Goal: Use online tool/utility: Utilize a website feature to perform a specific function

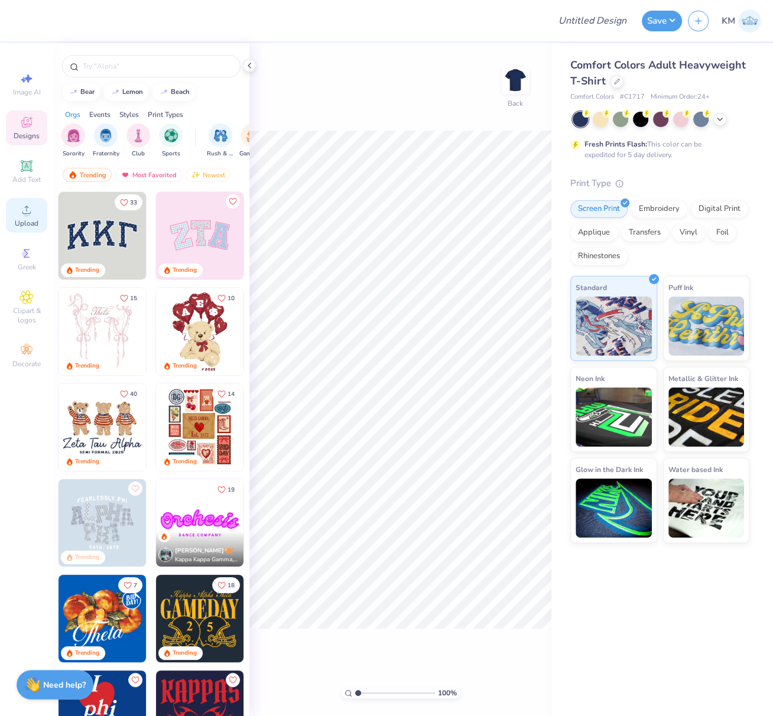
click at [27, 219] on div "Upload" at bounding box center [26, 215] width 41 height 35
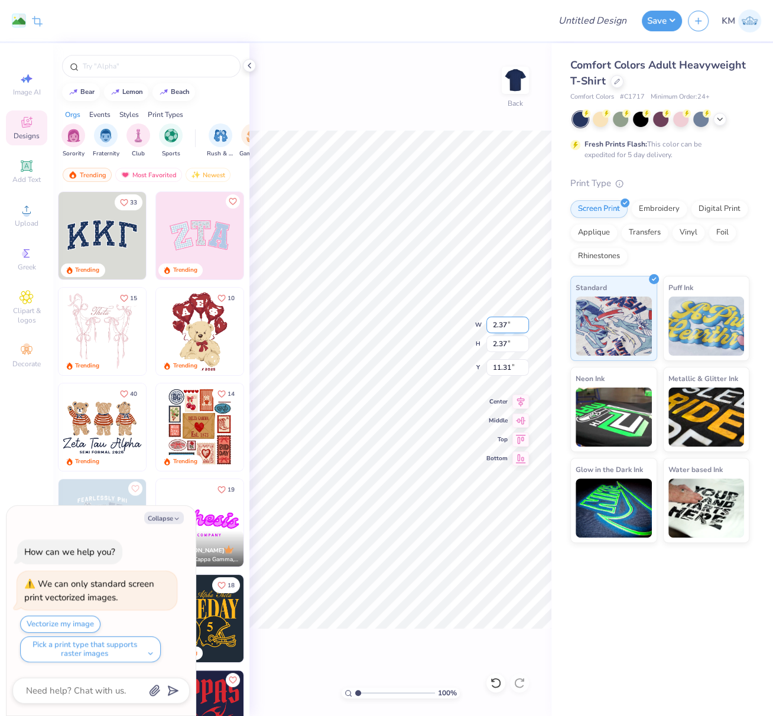
type textarea "x"
type input "6.30"
type input "6.32"
type input "7.36"
click at [27, 217] on circle at bounding box center [26, 213] width 7 height 7
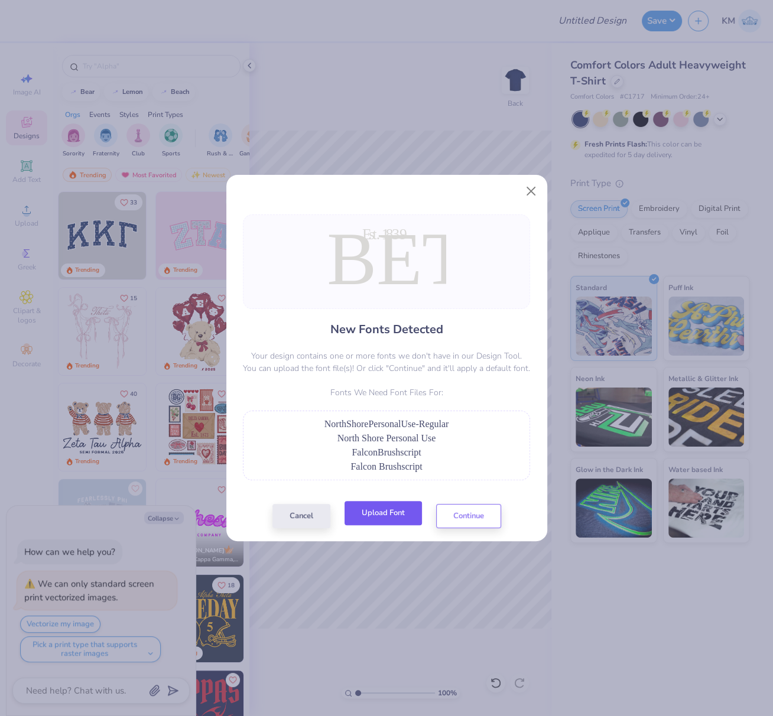
click at [381, 508] on button "Upload Font" at bounding box center [383, 513] width 77 height 24
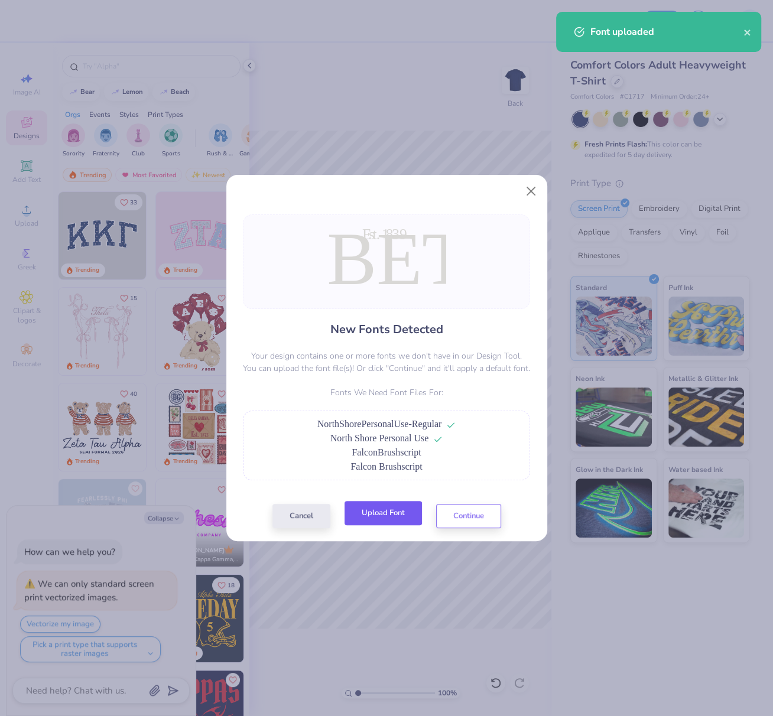
click at [385, 516] on button "Upload Font" at bounding box center [383, 513] width 77 height 24
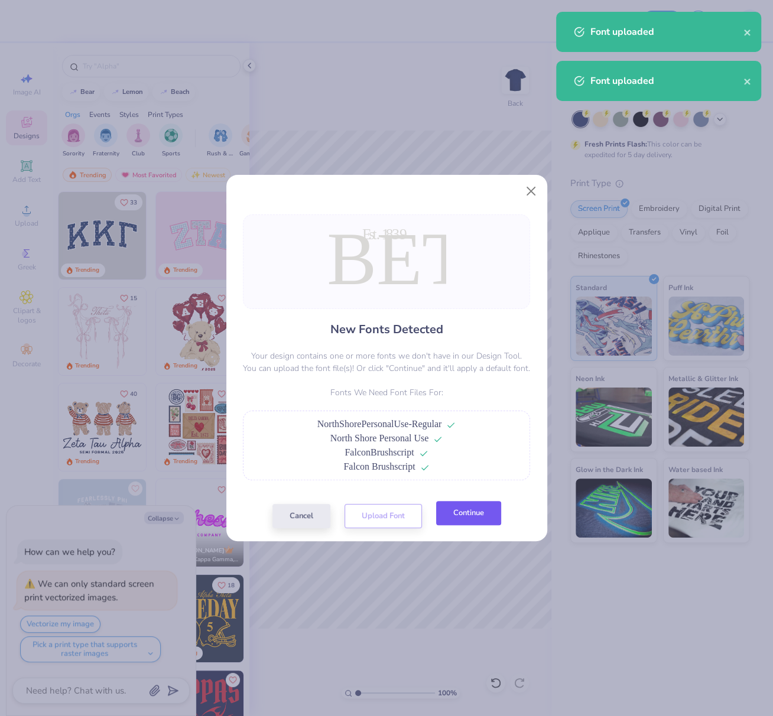
click at [479, 512] on button "Continue" at bounding box center [468, 513] width 65 height 24
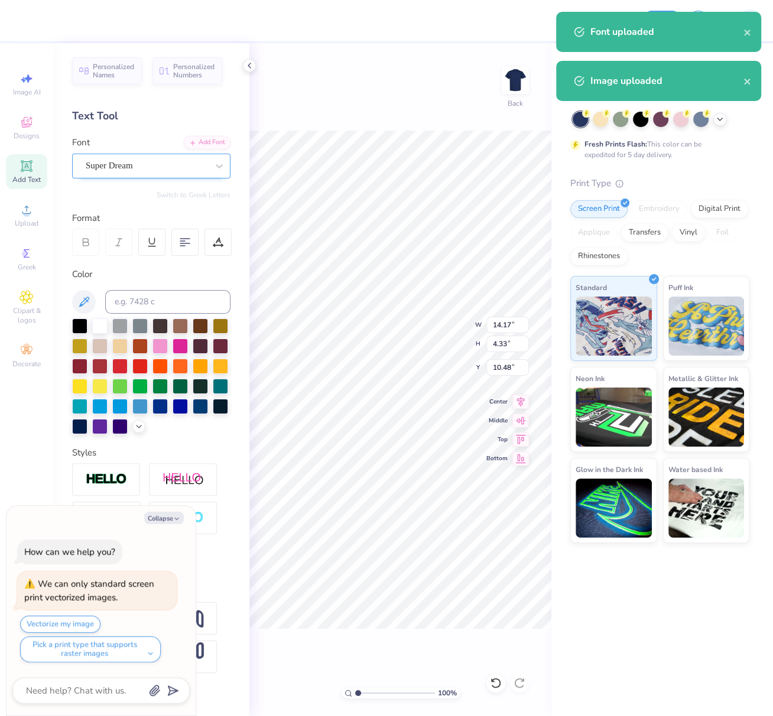
click at [125, 165] on div "Super Dream" at bounding box center [147, 166] width 124 height 18
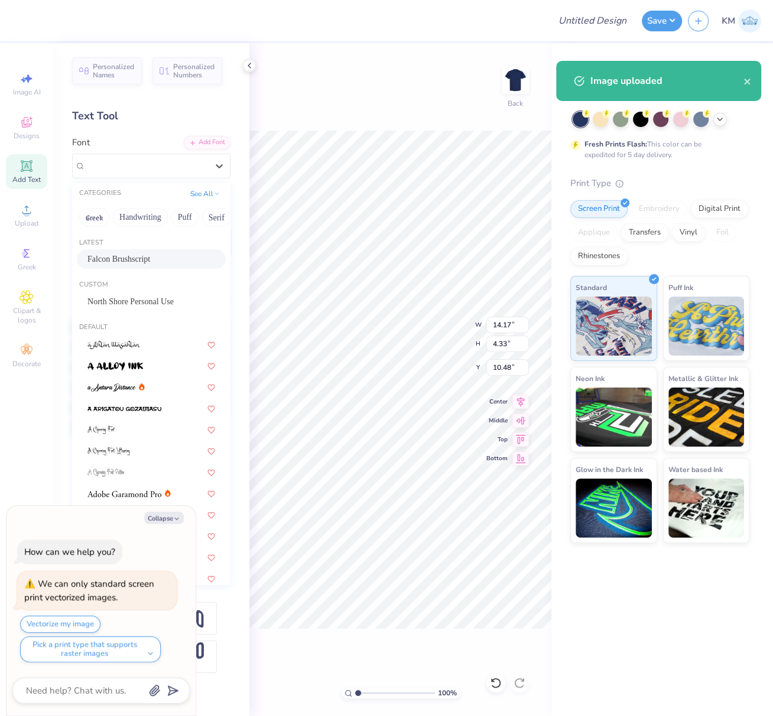
type textarea "x"
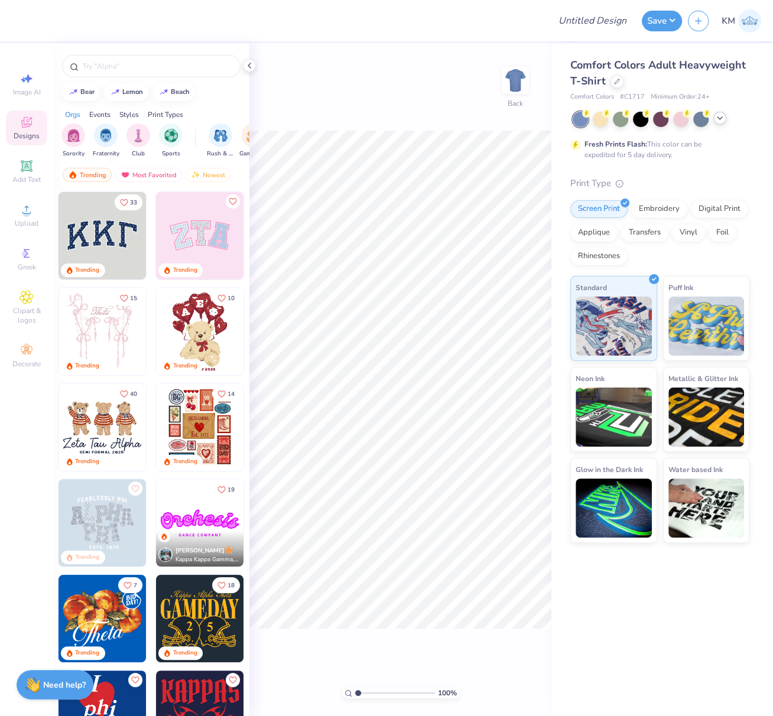
click at [720, 115] on icon at bounding box center [719, 117] width 9 height 9
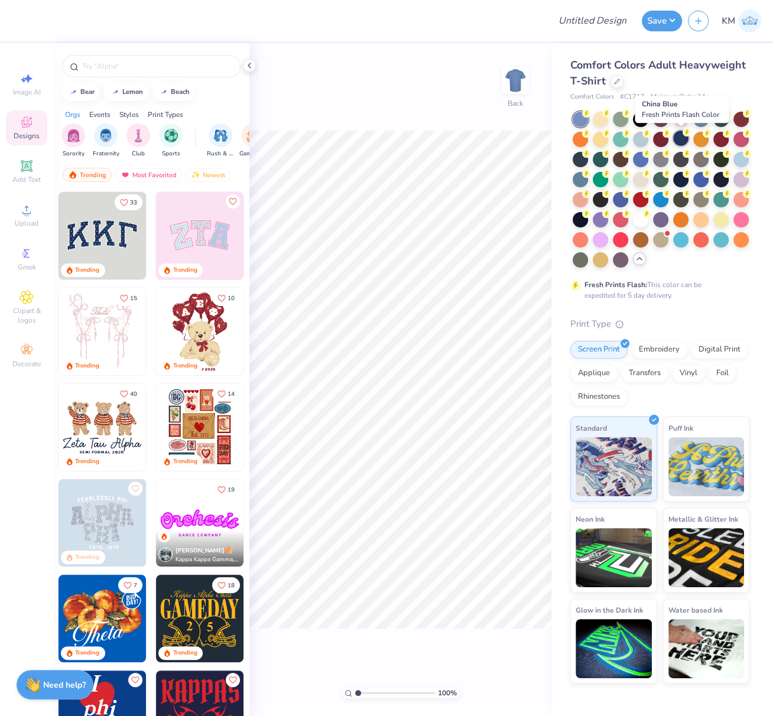
click at [683, 138] on div at bounding box center [680, 138] width 15 height 15
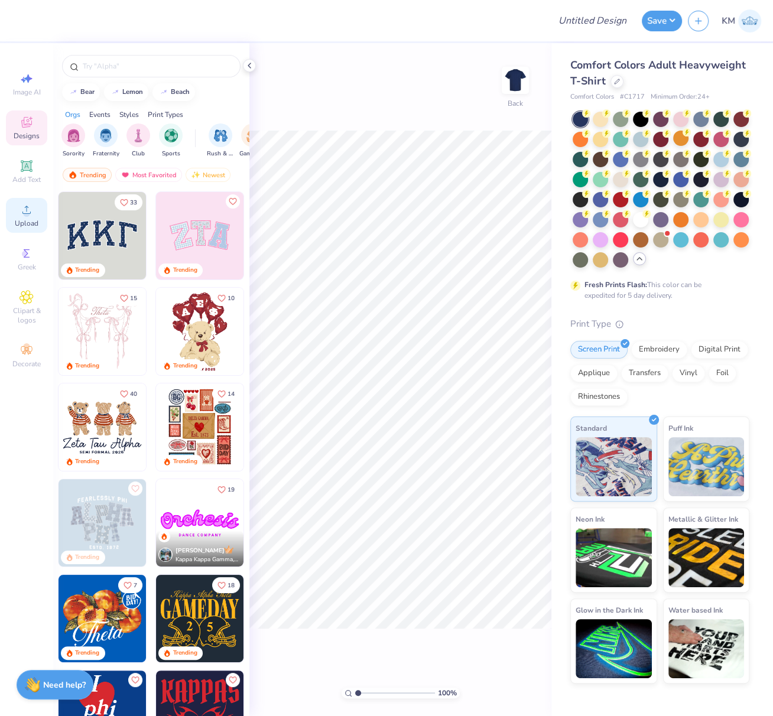
click at [27, 219] on div "Upload" at bounding box center [26, 215] width 41 height 35
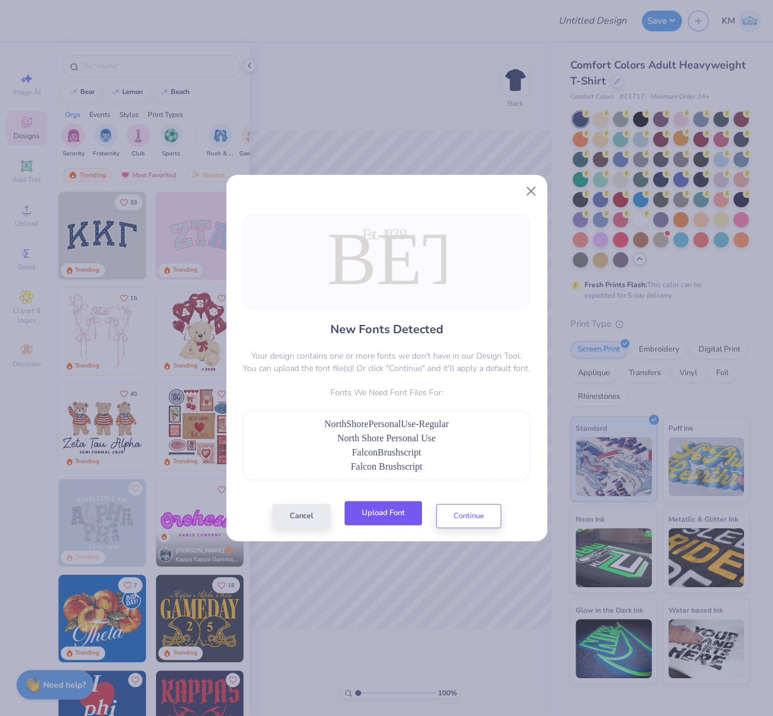
click at [385, 505] on button "Upload Font" at bounding box center [383, 513] width 77 height 24
click at [529, 191] on button "Close" at bounding box center [530, 191] width 22 height 22
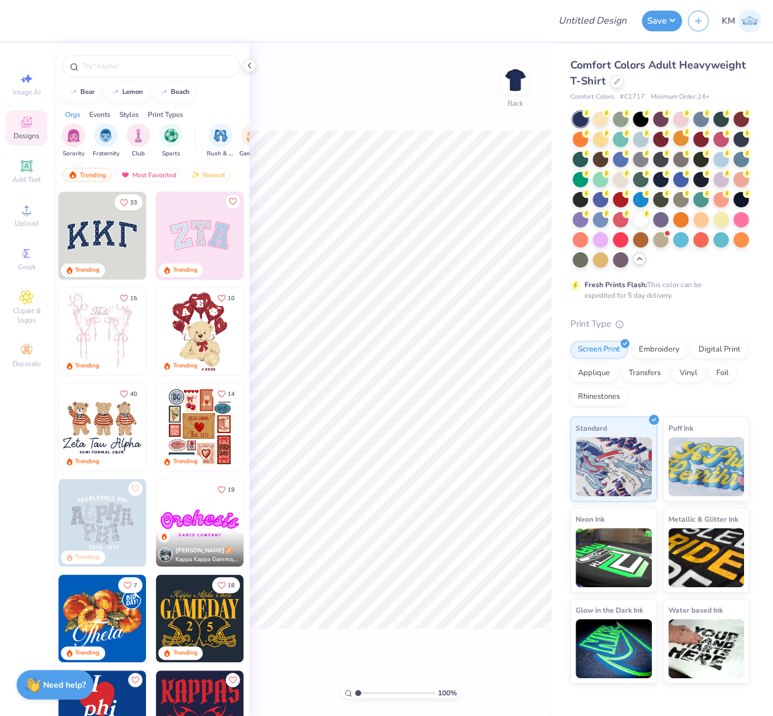
click at [437, 119] on div "100 % Back" at bounding box center [400, 379] width 302 height 673
click at [30, 219] on span "Upload" at bounding box center [27, 223] width 24 height 9
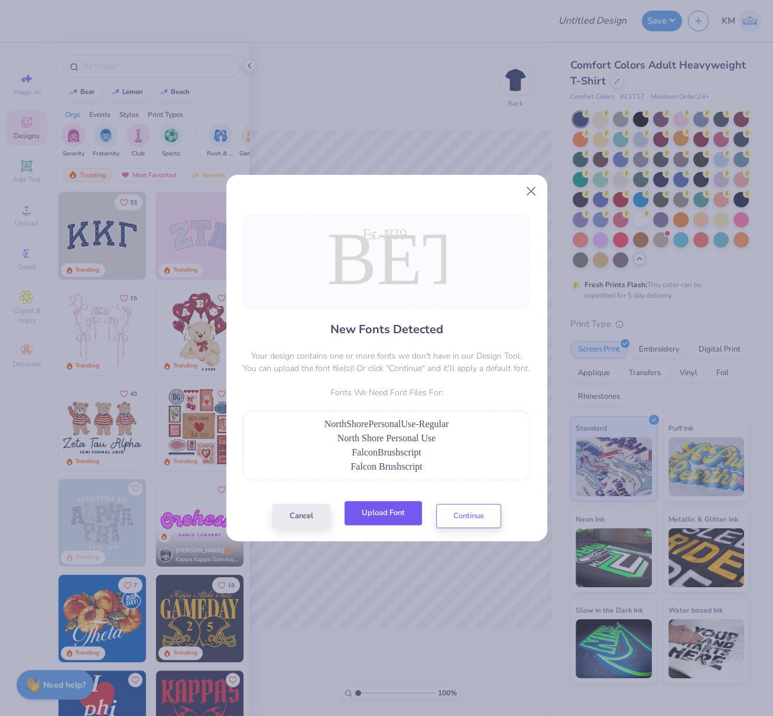
click at [379, 517] on button "Upload Font" at bounding box center [383, 513] width 77 height 24
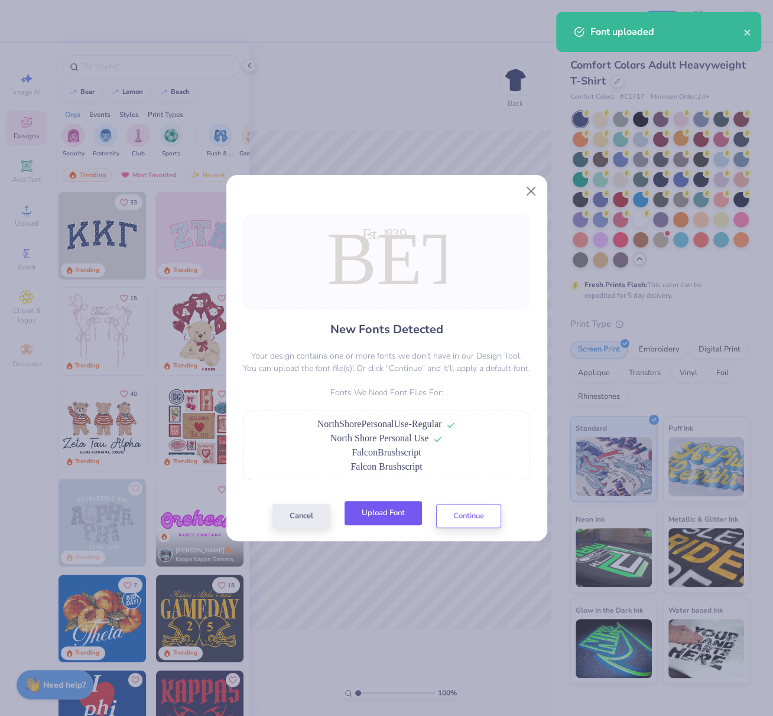
click at [394, 518] on button "Upload Font" at bounding box center [383, 513] width 77 height 24
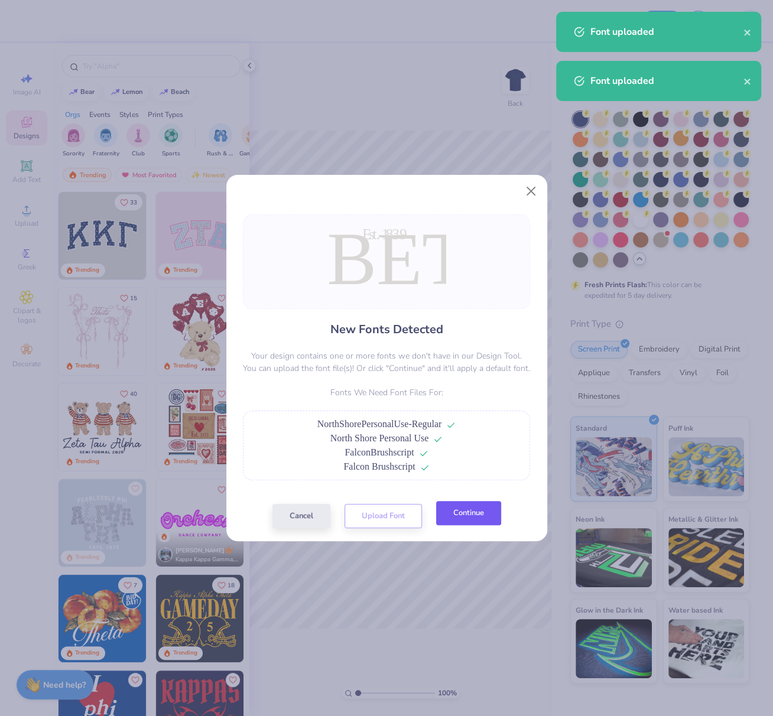
click at [486, 515] on button "Continue" at bounding box center [468, 513] width 65 height 24
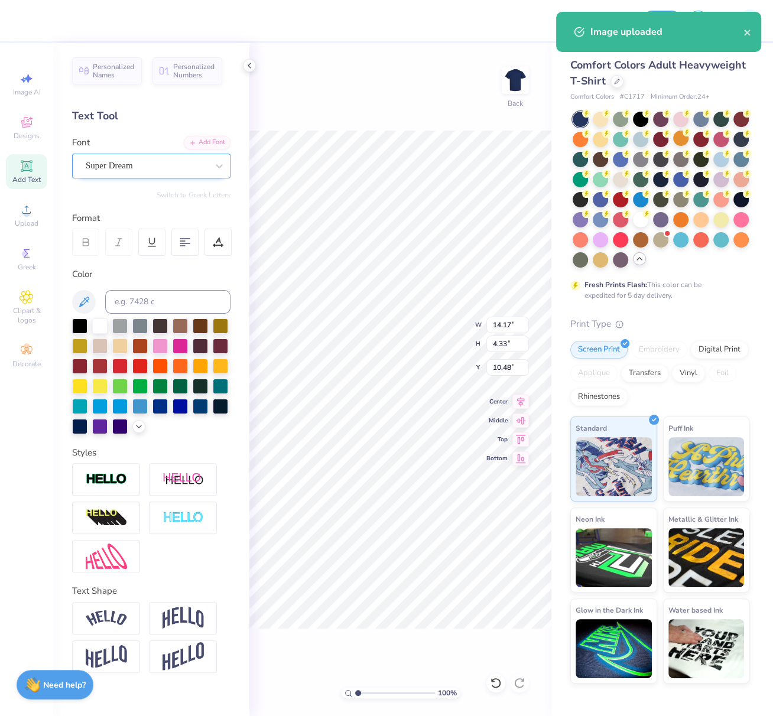
click at [149, 164] on div "Super Dream" at bounding box center [147, 166] width 124 height 18
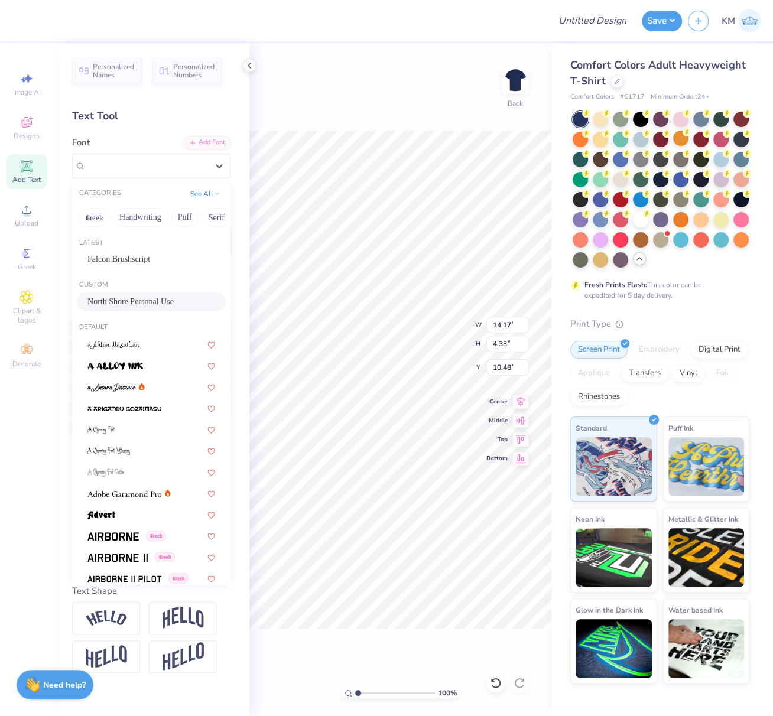
click at [129, 303] on span "North Shore Personal Use" at bounding box center [130, 301] width 86 height 12
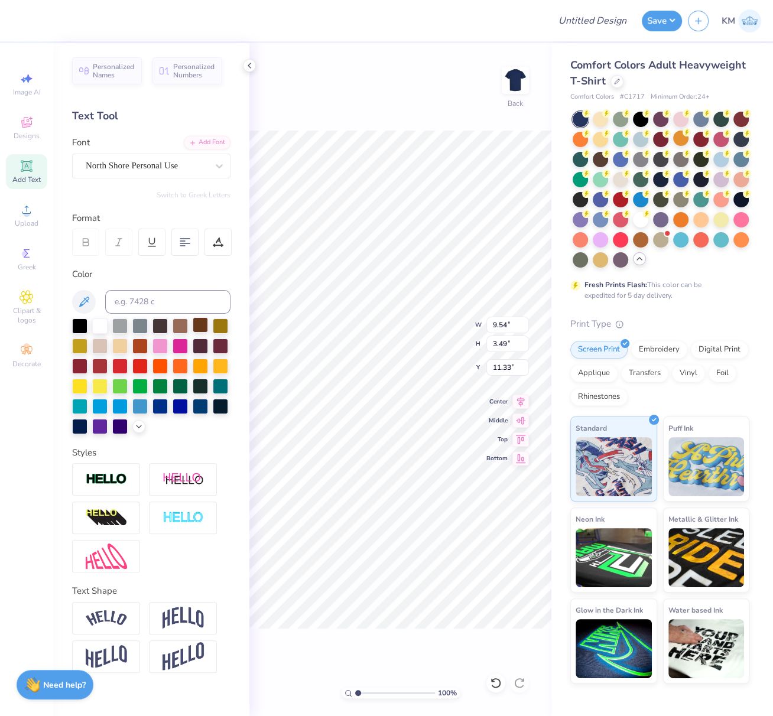
type input "9.54"
type input "3.49"
type input "11.33"
type input "5.30"
type input "0.90"
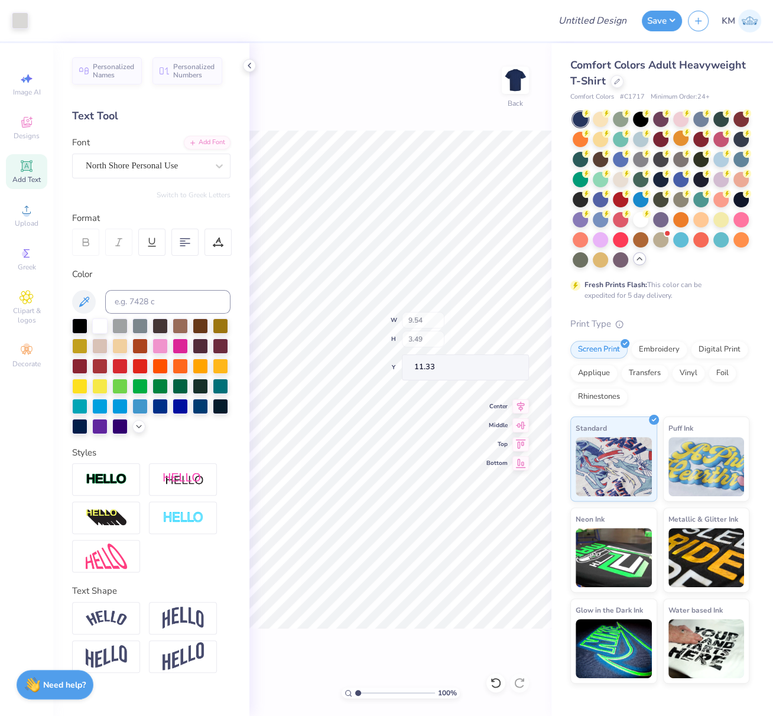
type input "10.20"
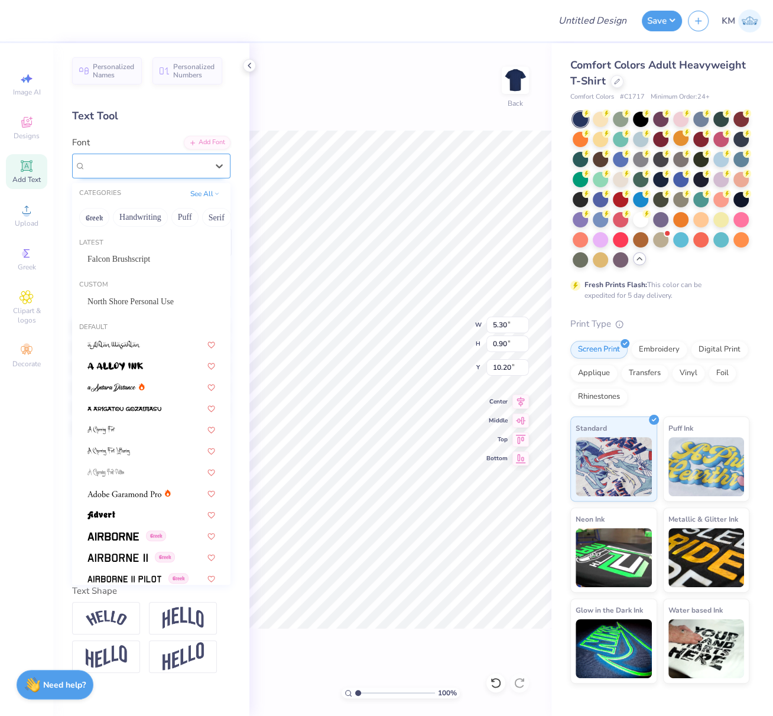
click at [144, 166] on div "Super Dream" at bounding box center [147, 166] width 124 height 18
drag, startPoint x: 139, startPoint y: 260, endPoint x: 204, endPoint y: 285, distance: 69.8
click at [139, 260] on div "Falcon Brushscript" at bounding box center [151, 259] width 128 height 12
type input "3.59"
type input "0.94"
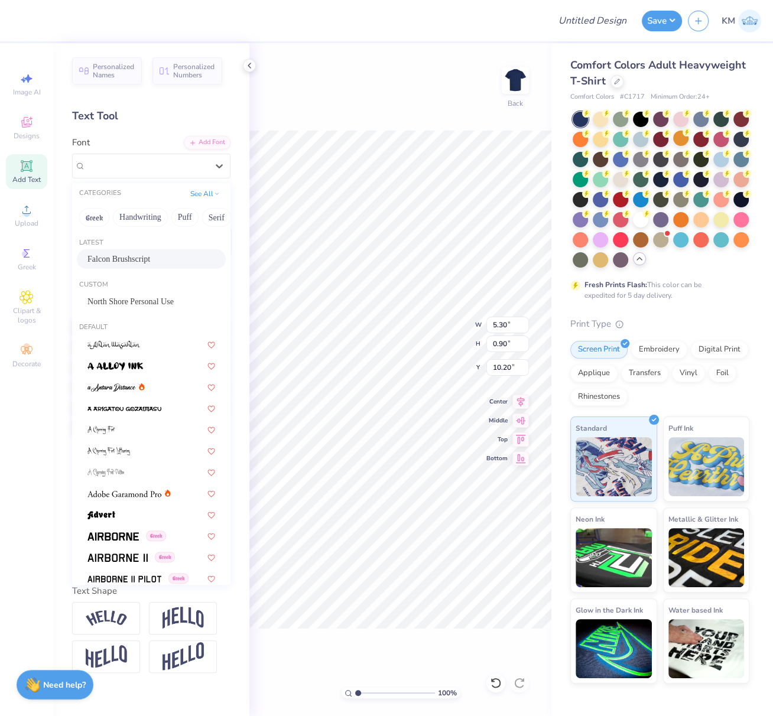
type input "10.26"
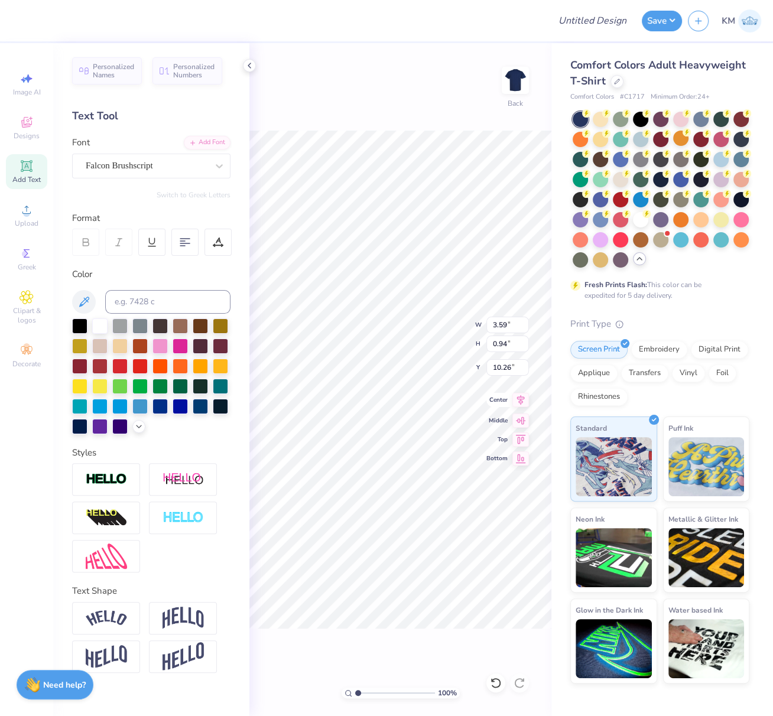
click at [520, 400] on icon at bounding box center [521, 400] width 8 height 10
type input "9.54"
type input "3.49"
type input "11.33"
click at [519, 401] on icon at bounding box center [521, 400] width 8 height 10
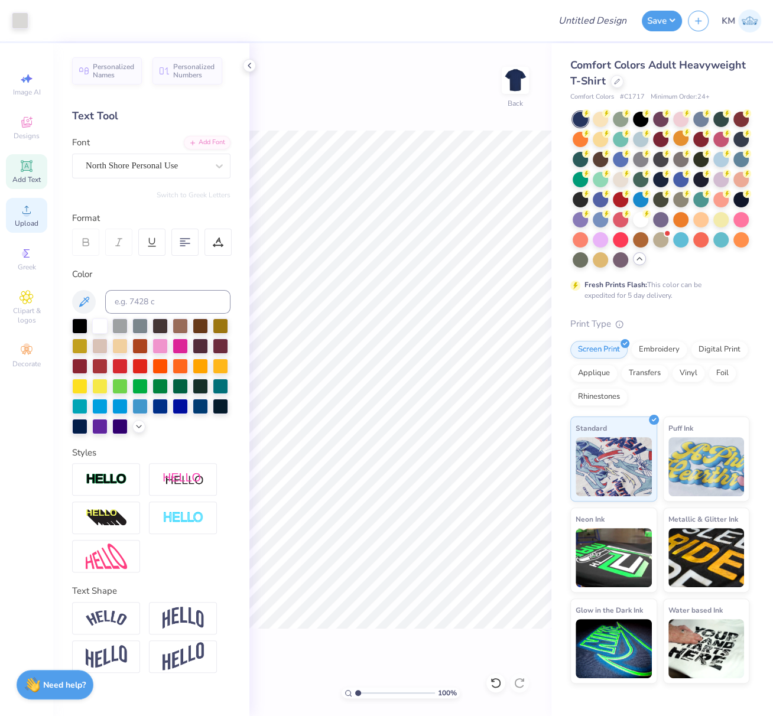
click at [28, 215] on circle at bounding box center [26, 213] width 7 height 7
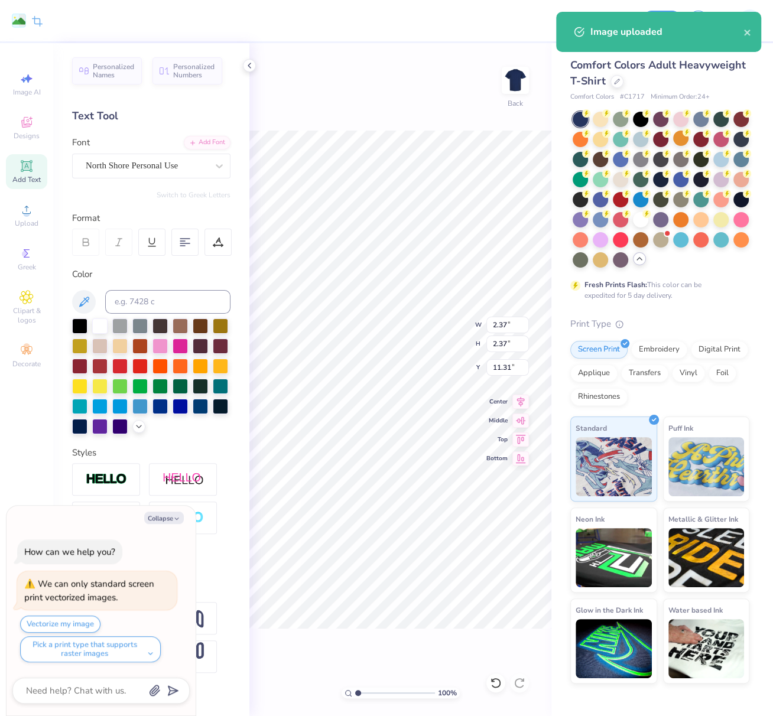
type textarea "x"
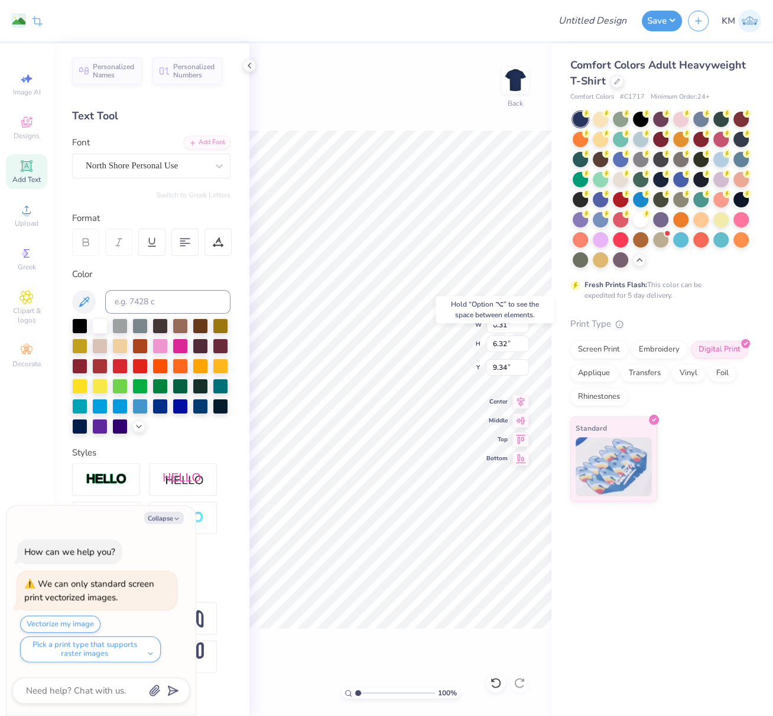
type textarea "x"
type input "14.07"
type textarea "x"
